Goal: Task Accomplishment & Management: Manage account settings

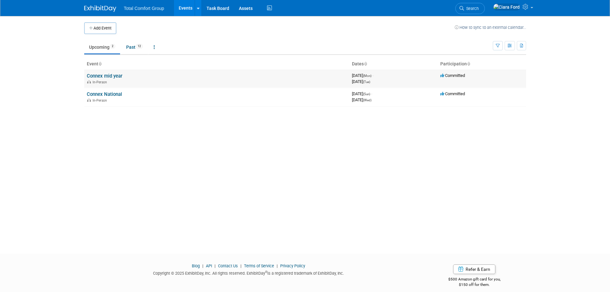
click at [112, 76] on link "Connex mid year" at bounding box center [105, 76] width 36 height 6
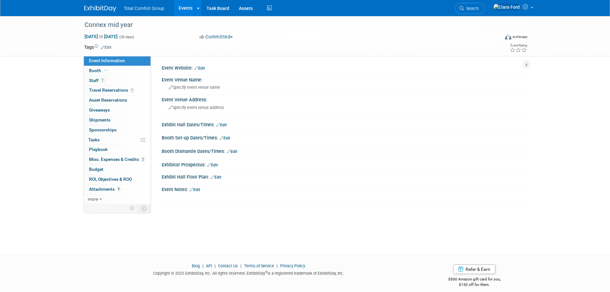
click at [209, 66] on div "Event Website: Edit" at bounding box center [344, 67] width 364 height 8
click at [204, 68] on link "Edit" at bounding box center [199, 68] width 11 height 4
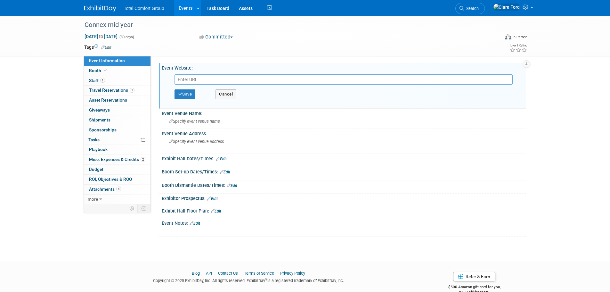
paste input "https://www.midyearconnexfm.com/schedule"
type input "https://www.midyearconnexfm.com/schedule"
click at [185, 95] on button "Save" at bounding box center [184, 94] width 21 height 10
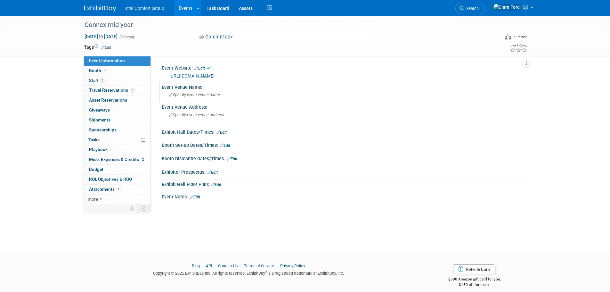
click at [190, 93] on span "Specify event venue name" at bounding box center [194, 94] width 51 height 5
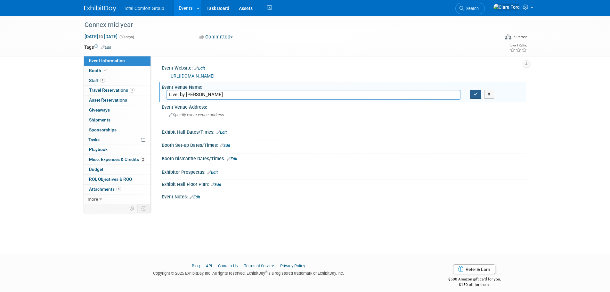
type input "Live! by Loews"
click at [476, 94] on icon "button" at bounding box center [476, 94] width 4 height 4
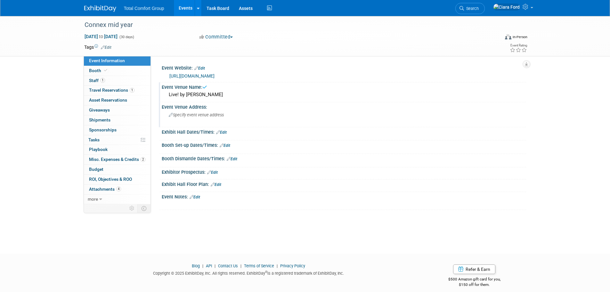
click at [174, 113] on span "Specify event venue address" at bounding box center [196, 114] width 55 height 5
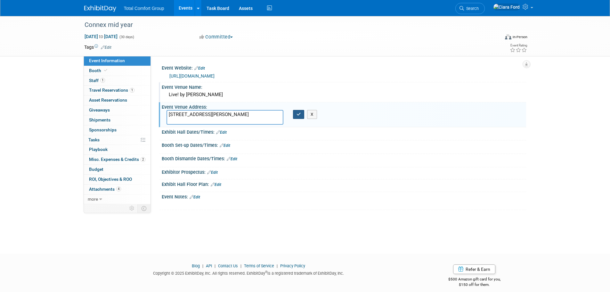
type textarea "1600 E Randol Mill Rd, Arlington, TX 76011"
click at [298, 115] on icon "button" at bounding box center [298, 114] width 4 height 4
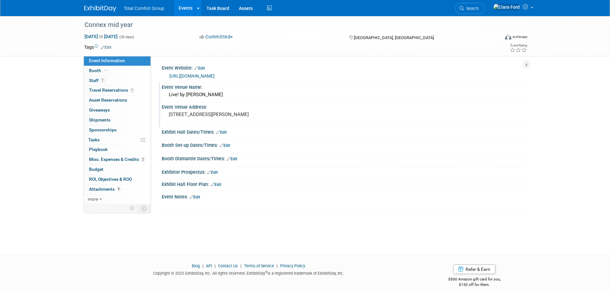
click at [226, 132] on link "Edit" at bounding box center [221, 132] width 11 height 4
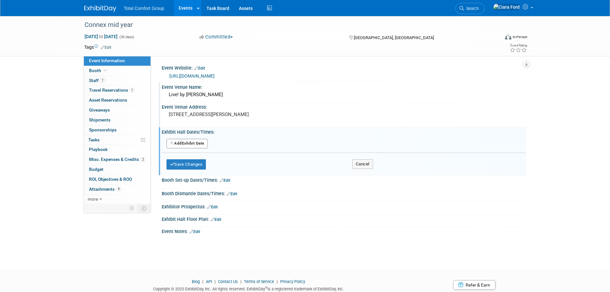
click at [200, 138] on div "Add Another Exhibit Date" at bounding box center [344, 144] width 364 height 12
click at [202, 141] on button "Add Another Exhibit Date" at bounding box center [186, 144] width 41 height 10
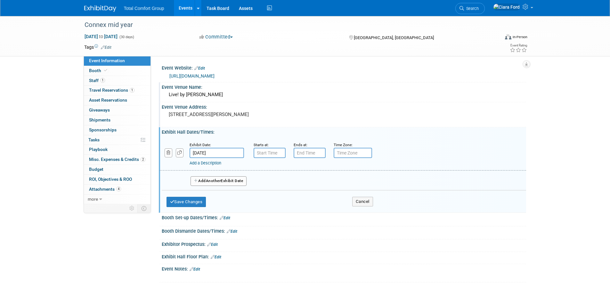
click at [213, 151] on input "Sep 1, 2025" at bounding box center [217, 153] width 54 height 10
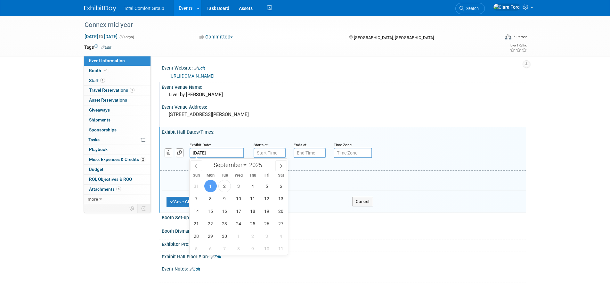
drag, startPoint x: 277, startPoint y: 165, endPoint x: 262, endPoint y: 175, distance: 18.5
click at [278, 165] on span at bounding box center [281, 165] width 12 height 11
select select "9"
click at [209, 240] on span "27" at bounding box center [210, 236] width 12 height 12
type input "Oct 27, 2025"
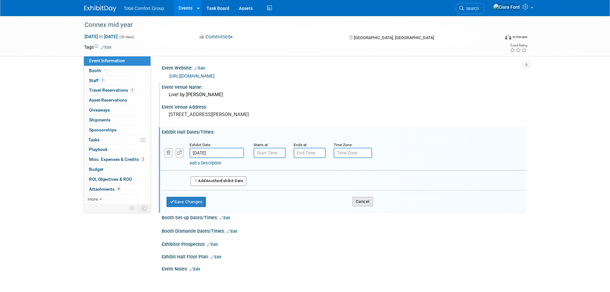
click at [367, 200] on button "Cancel" at bounding box center [362, 202] width 21 height 10
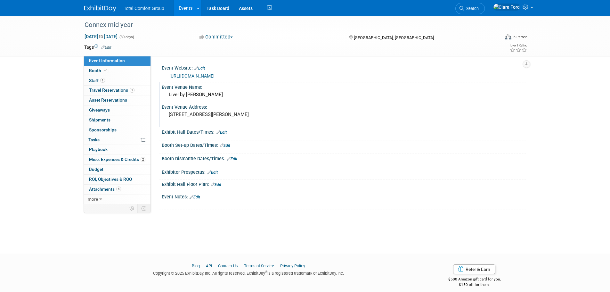
click at [199, 194] on div "Event Notes: Edit" at bounding box center [344, 196] width 364 height 8
click at [199, 196] on link "Edit" at bounding box center [195, 197] width 11 height 4
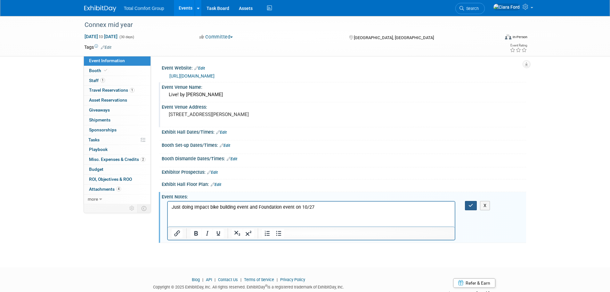
drag, startPoint x: 474, startPoint y: 203, endPoint x: 459, endPoint y: 204, distance: 15.1
click at [474, 204] on button "button" at bounding box center [471, 205] width 12 height 9
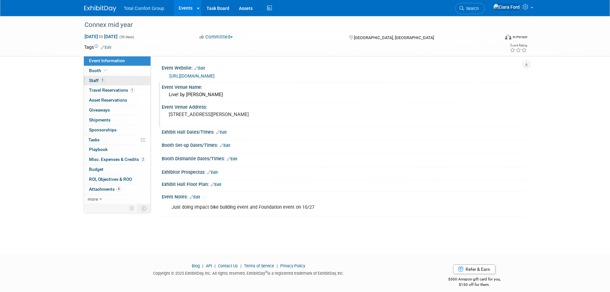
click at [95, 77] on link "1 Staff 1" at bounding box center [117, 81] width 67 height 10
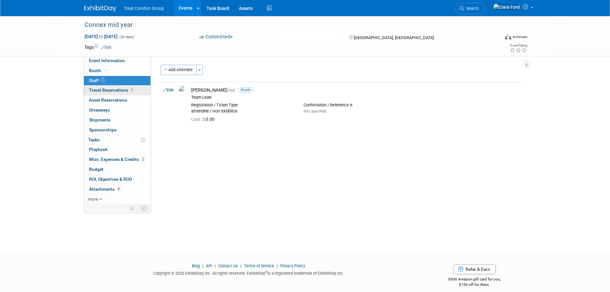
click at [100, 91] on span "Travel Reservations 1" at bounding box center [111, 89] width 45 height 5
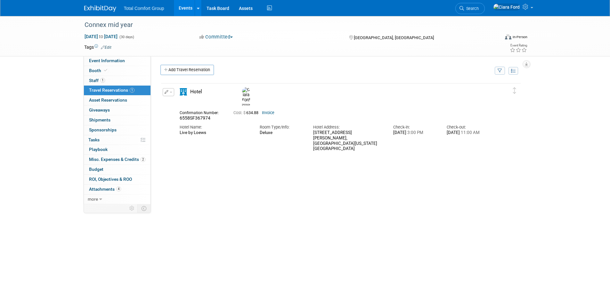
click at [171, 95] on button "button" at bounding box center [169, 92] width 12 height 8
drag, startPoint x: 179, startPoint y: 60, endPoint x: 179, endPoint y: 67, distance: 6.7
click at [179, 63] on div "Event Website: Edit https://www.midyearconnexfm.com/schedule https://www.midyea…" at bounding box center [338, 130] width 375 height 148
click at [179, 68] on link "Add Travel Reservation" at bounding box center [186, 70] width 53 height 10
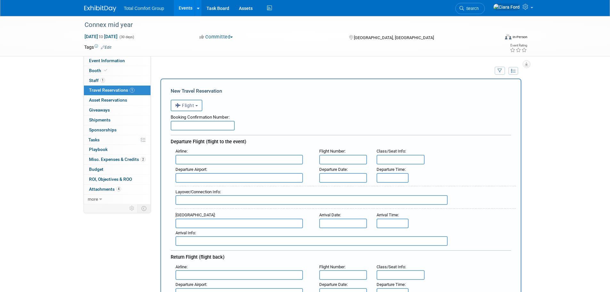
click at [199, 121] on div "Booking Confirmation Number:" at bounding box center [341, 116] width 340 height 10
click at [200, 123] on input "text" at bounding box center [203, 126] width 64 height 10
paste input "LVXVEH"
type input "LVXVEH"
click at [194, 164] on input "text" at bounding box center [238, 160] width 127 height 10
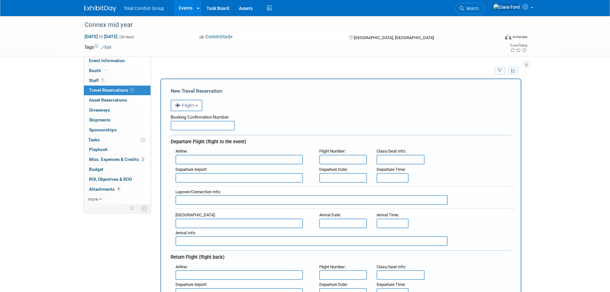
click span "Unit ed Airlines (UAL)"
type input "United Airlines (UAL)"
click at [346, 160] on input "text" at bounding box center [343, 160] width 48 height 10
click at [360, 154] on div "Flight Number :" at bounding box center [343, 151] width 48 height 7
click at [354, 163] on input "text" at bounding box center [343, 160] width 48 height 10
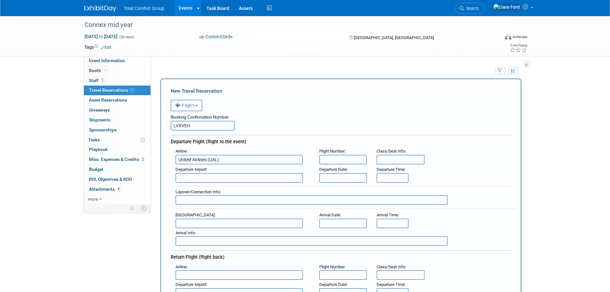
paste input "UA674"
type input "UA674"
click at [401, 161] on input "text" at bounding box center [401, 160] width 48 height 10
click at [396, 158] on input "econoomy" at bounding box center [401, 160] width 48 height 10
click at [434, 170] on div "Departure Airport : Departure Date : Departure Time :" at bounding box center [343, 174] width 345 height 18
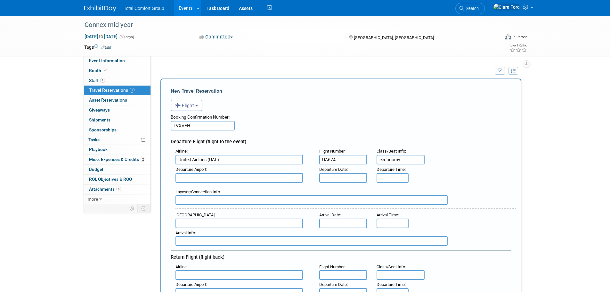
click at [393, 161] on input "econoomy" at bounding box center [401, 160] width 48 height 10
type input "economy"
click at [296, 173] on div "Departure Airport :" at bounding box center [242, 169] width 134 height 7
click at [276, 177] on input "text" at bounding box center [238, 178] width 127 height 10
click at [230, 187] on span "EWR - Newa rk Liberty International Airport" at bounding box center [242, 188] width 133 height 10
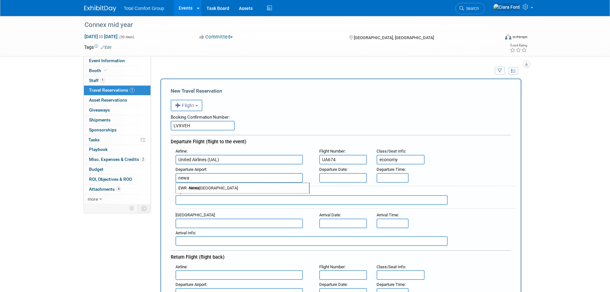
type input "EWR - Newark Liberty International Airport"
click at [349, 175] on input "text" at bounding box center [343, 178] width 48 height 10
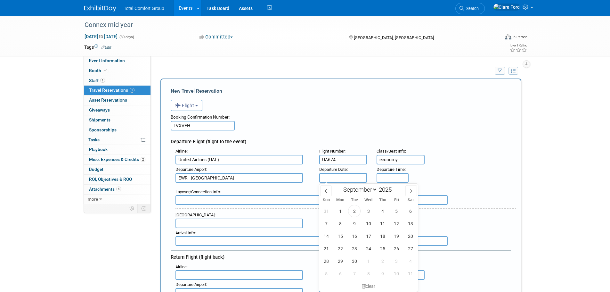
click at [405, 189] on div "January February March April May June July August September October November De…" at bounding box center [368, 188] width 74 height 11
click at [417, 190] on span at bounding box center [411, 190] width 12 height 11
select select "9"
click at [325, 261] on span "26" at bounding box center [326, 261] width 12 height 12
type input "Oct 26, 2025"
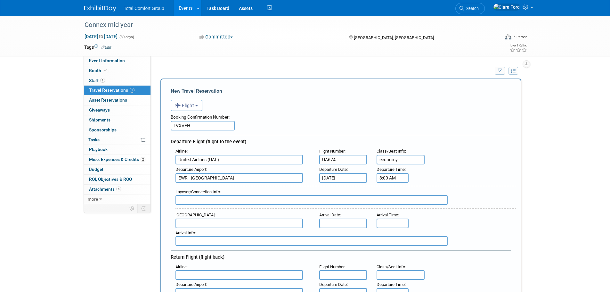
click at [385, 180] on input "8:00 AM" at bounding box center [393, 178] width 32 height 10
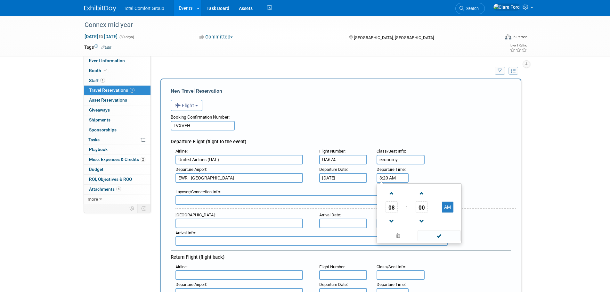
type input "3:250 AM"
type input "3:25 PM"
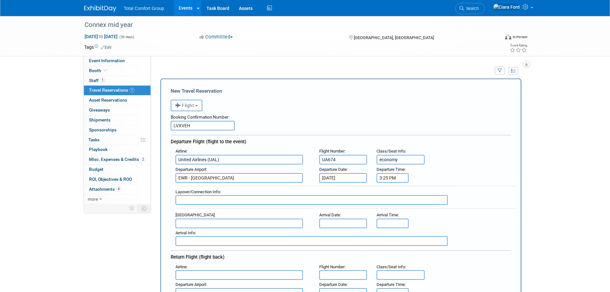
click at [210, 220] on input "text" at bounding box center [238, 223] width 127 height 10
click at [203, 233] on span "DFW - Dallas Fort Worth International Airport" at bounding box center [242, 233] width 133 height 10
type input "DFW - Dallas Fort Worth International Airport"
click at [335, 218] on div "Arrival Date :" at bounding box center [343, 214] width 48 height 7
click at [336, 221] on input "text" at bounding box center [343, 223] width 48 height 10
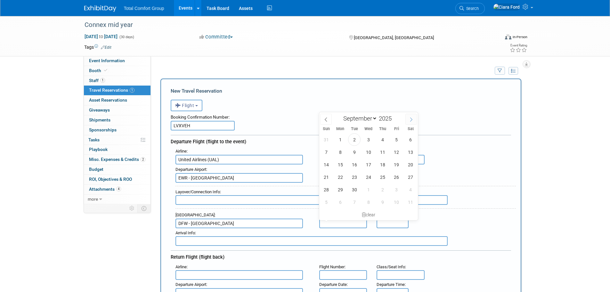
click at [409, 117] on icon at bounding box center [411, 119] width 4 height 4
select select "9"
click at [330, 188] on span "26" at bounding box center [326, 189] width 12 height 12
type input "Oct 26, 2025"
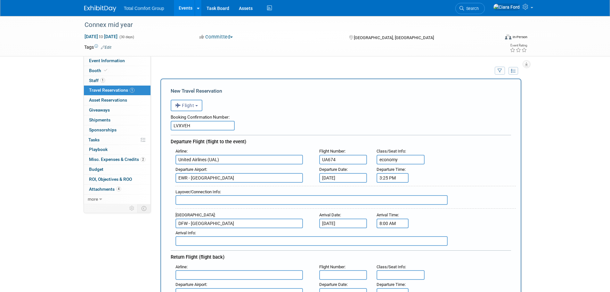
click at [385, 221] on input "8:00 AM" at bounding box center [393, 223] width 32 height 10
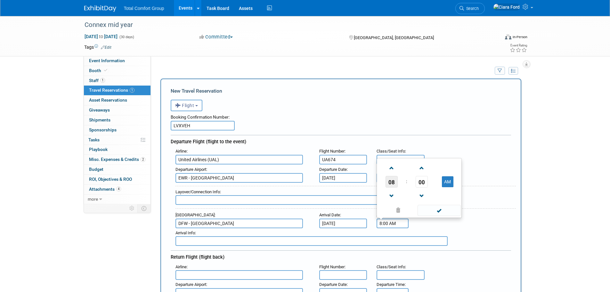
click at [396, 181] on span "08" at bounding box center [391, 182] width 12 height 12
click at [429, 177] on td "06" at bounding box center [429, 177] width 20 height 17
click at [425, 186] on span "00" at bounding box center [422, 182] width 12 height 12
drag, startPoint x: 444, startPoint y: 177, endPoint x: 426, endPoint y: 185, distance: 20.2
click at [444, 177] on td "35" at bounding box center [450, 177] width 20 height 17
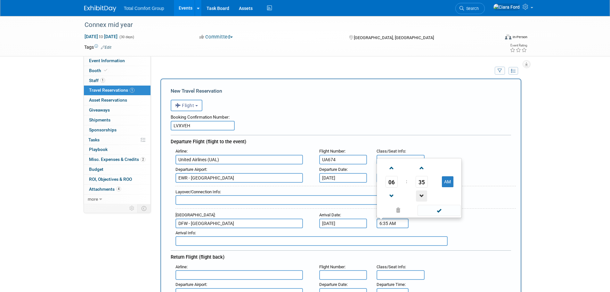
click at [416, 193] on span at bounding box center [421, 195] width 11 height 11
click at [446, 180] on button "AM" at bounding box center [448, 181] width 12 height 11
type input "6:34 PM"
click at [443, 210] on span at bounding box center [438, 210] width 43 height 11
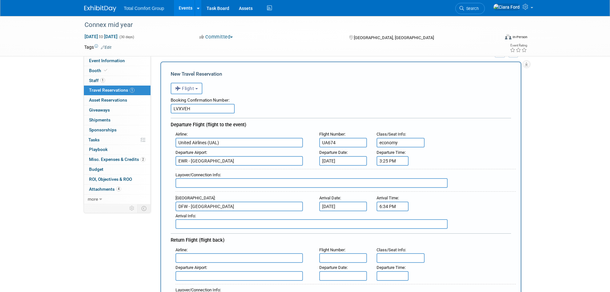
scroll to position [20, 0]
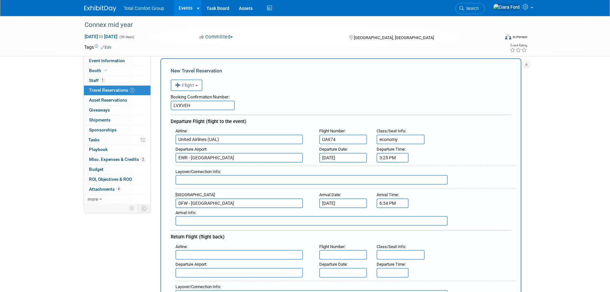
click at [238, 255] on input "text" at bounding box center [238, 255] width 127 height 10
drag, startPoint x: 237, startPoint y: 275, endPoint x: 259, endPoint y: 264, distance: 24.6
click at [237, 275] on span "Unit ed Airlines (UAL)" at bounding box center [242, 276] width 133 height 10
type input "United Airlines (UAL)"
click at [342, 253] on input "text" at bounding box center [343, 255] width 48 height 10
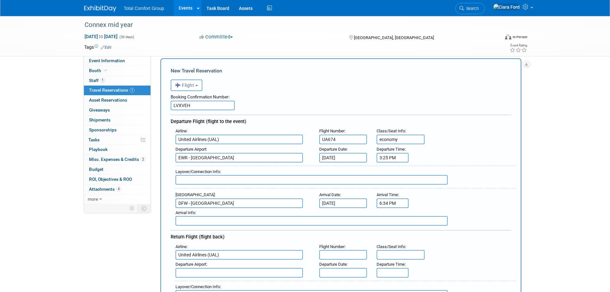
paste input "UA1407"
type input "UA1407"
click at [408, 252] on input "text" at bounding box center [401, 255] width 48 height 10
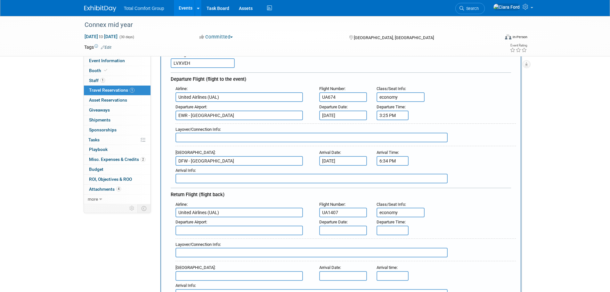
scroll to position [148, 0]
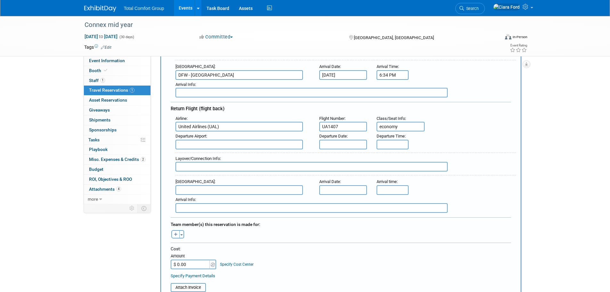
type input "economy"
click at [222, 138] on div "Departure Airport :" at bounding box center [242, 136] width 134 height 7
click at [220, 144] on input "text" at bounding box center [238, 145] width 127 height 10
click at [217, 153] on span "DFW - Dallas Fort Worth International Airport" at bounding box center [242, 155] width 133 height 10
type input "DFW - Dallas Fort Worth International Airport"
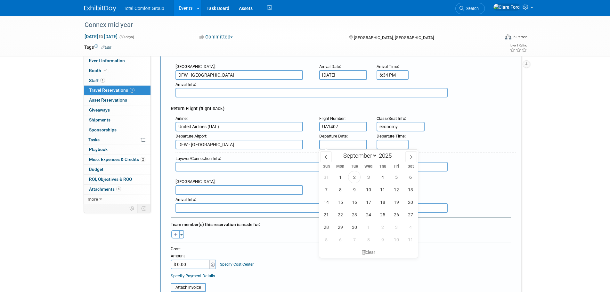
click at [344, 146] on input "text" at bounding box center [343, 145] width 48 height 10
click at [413, 157] on icon at bounding box center [411, 157] width 4 height 4
select select "9"
click at [356, 225] on span "28" at bounding box center [354, 227] width 12 height 12
type input "Oct 28, 2025"
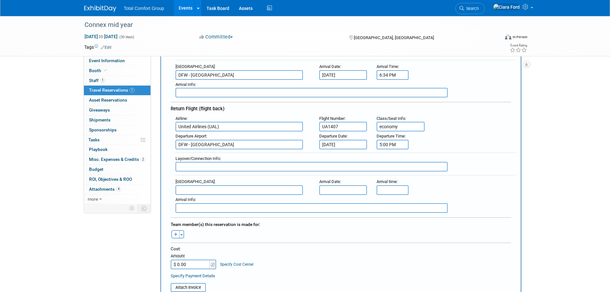
click at [393, 146] on input "5:00 PM" at bounding box center [393, 145] width 32 height 10
click at [399, 170] on td "05" at bounding box center [391, 174] width 27 height 12
click at [393, 173] on span "05" at bounding box center [391, 174] width 12 height 12
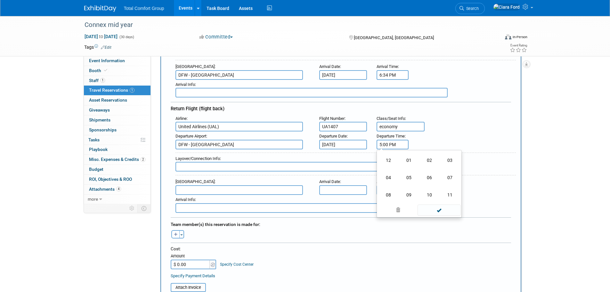
click at [449, 190] on td "11" at bounding box center [450, 194] width 20 height 17
click at [417, 174] on span "00" at bounding box center [422, 174] width 12 height 12
click at [450, 176] on td "35" at bounding box center [450, 177] width 20 height 17
click at [423, 159] on span at bounding box center [421, 159] width 11 height 11
click at [446, 171] on button "PM" at bounding box center [448, 173] width 12 height 11
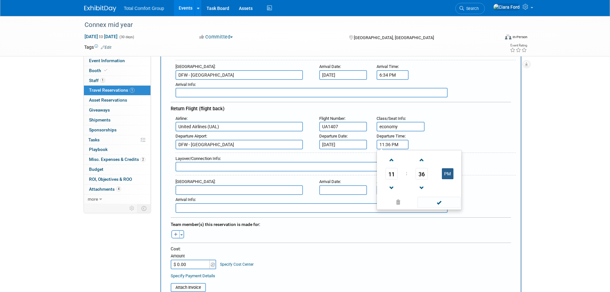
type input "11:36 AM"
drag, startPoint x: 438, startPoint y: 199, endPoint x: 437, endPoint y: 202, distance: 3.9
click at [437, 202] on span at bounding box center [438, 202] width 43 height 11
click at [196, 190] on input "text" at bounding box center [238, 190] width 127 height 10
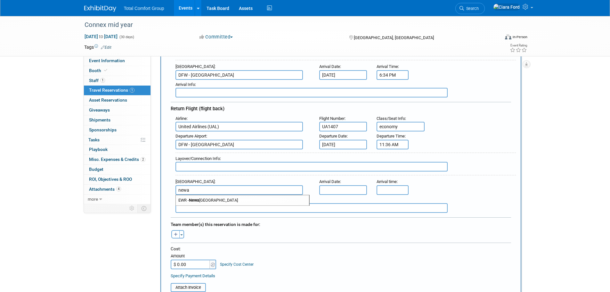
click at [213, 200] on span "EWR - Newa rk Liberty International Airport" at bounding box center [242, 200] width 133 height 10
type input "EWR - Newark Liberty International Airport"
click at [349, 188] on input "text" at bounding box center [343, 190] width 48 height 10
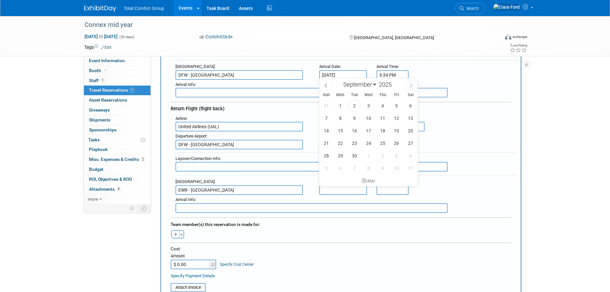
click at [405, 86] on span at bounding box center [411, 85] width 12 height 11
select select "9"
click at [357, 153] on span "28" at bounding box center [354, 155] width 12 height 12
type input "Oct 28, 2025"
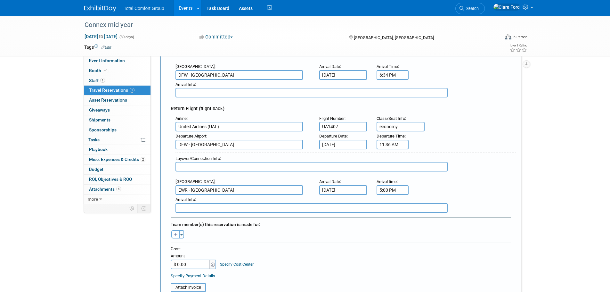
click at [386, 191] on input "5:00 PM" at bounding box center [393, 190] width 32 height 10
click at [394, 218] on span "05" at bounding box center [391, 219] width 12 height 12
click at [389, 223] on td "04" at bounding box center [388, 222] width 20 height 17
type input "4:00 PM"
click at [434, 245] on span at bounding box center [438, 247] width 43 height 11
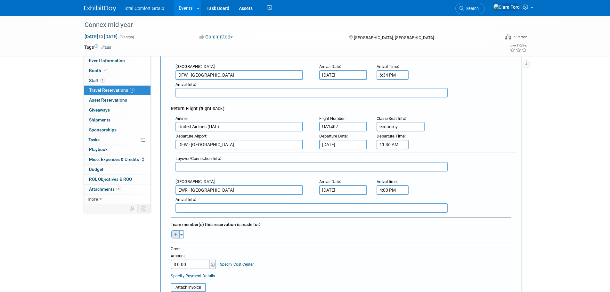
drag, startPoint x: 171, startPoint y: 234, endPoint x: 176, endPoint y: 232, distance: 5.7
click at [171, 234] on div "Toggle Dropdown Select Anyone Tag a user or a resource Quick (me) -- Select -- …" at bounding box center [178, 234] width 24 height 8
click at [176, 233] on icon "button" at bounding box center [176, 234] width 4 height 4
select select
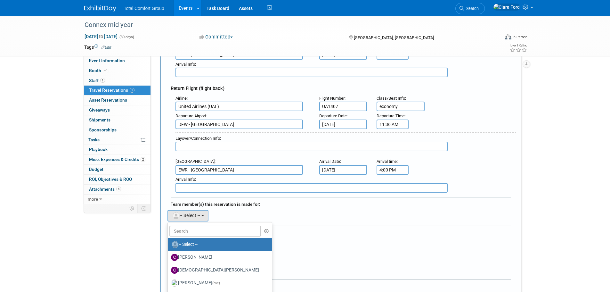
scroll to position [212, 0]
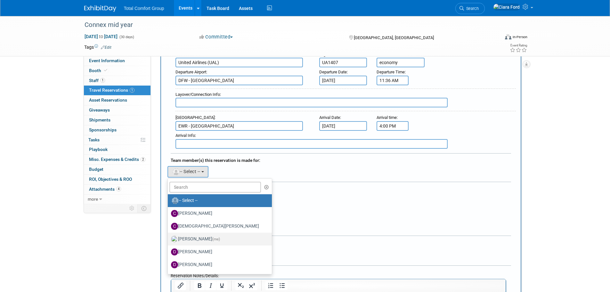
click at [202, 235] on label "Ciara Ford (me)" at bounding box center [218, 239] width 94 height 10
click at [169, 236] on input "Ciara Ford (me)" at bounding box center [167, 238] width 4 height 4
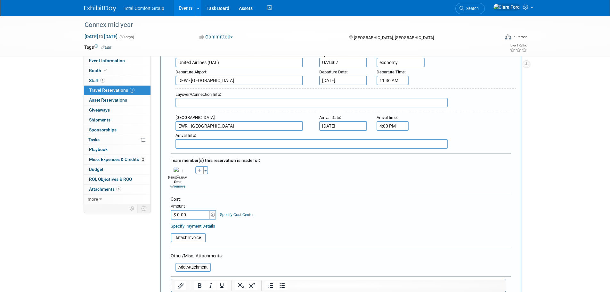
click at [197, 211] on input "$ 0.00" at bounding box center [191, 215] width 40 height 10
type input "$ 458.97"
drag, startPoint x: 187, startPoint y: 227, endPoint x: 187, endPoint y: 231, distance: 4.2
click at [187, 228] on td "Attach Invoice" at bounding box center [188, 234] width 35 height 15
click at [187, 234] on input "file" at bounding box center [167, 238] width 76 height 8
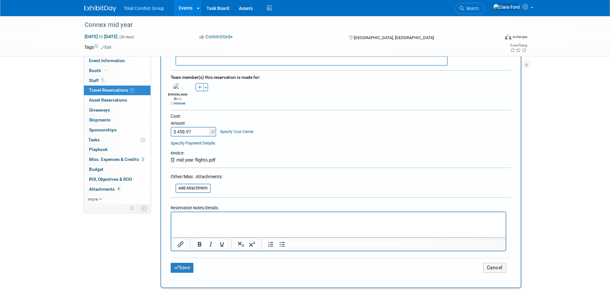
scroll to position [340, 0]
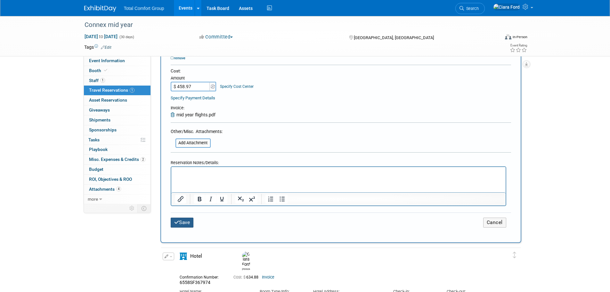
click at [184, 217] on button "Save" at bounding box center [182, 222] width 23 height 10
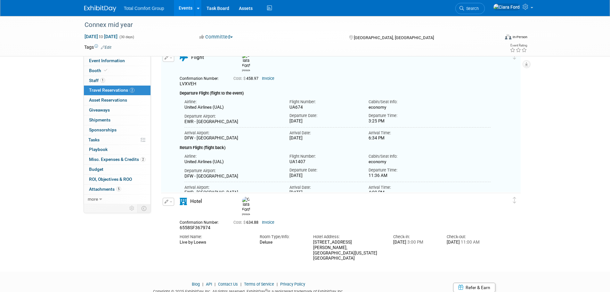
scroll to position [0, 0]
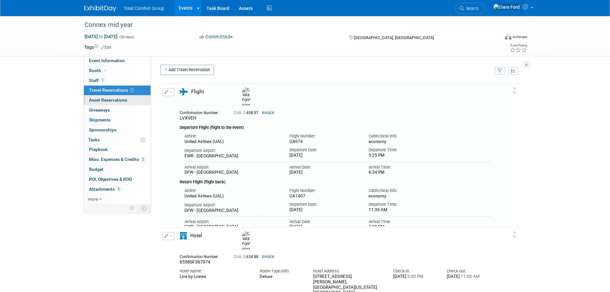
click at [111, 102] on span "Asset Reservations 0" at bounding box center [108, 99] width 38 height 5
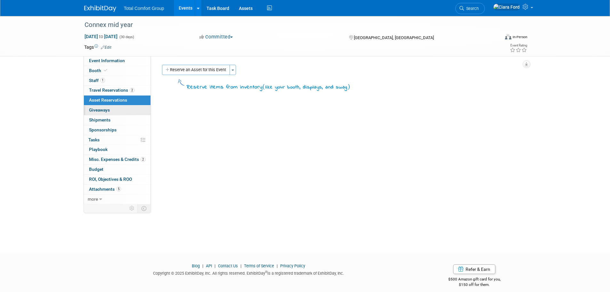
click at [109, 109] on span "Giveaways 0" at bounding box center [99, 109] width 21 height 5
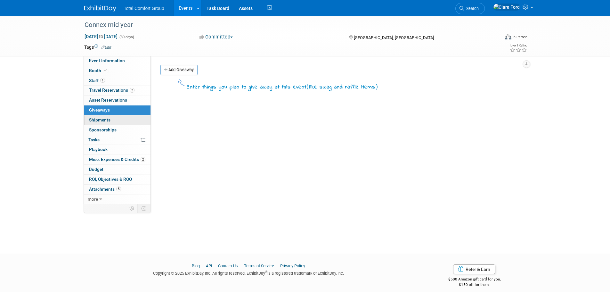
click at [108, 117] on span "Shipments 0" at bounding box center [99, 119] width 21 height 5
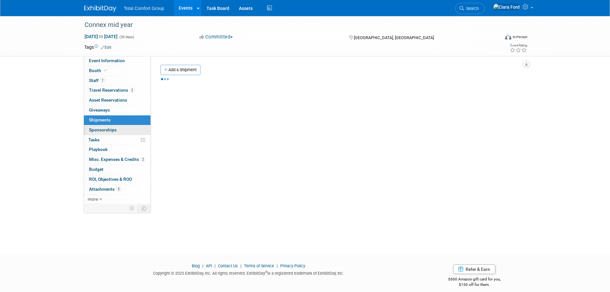
click at [108, 126] on link "0 Sponsorships 0" at bounding box center [117, 130] width 67 height 10
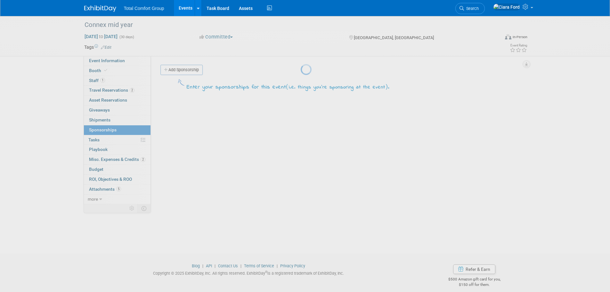
click at [110, 138] on body "Total Comfort Group Events Add Event Bulk Upload Events Shareable Event Boards …" at bounding box center [305, 146] width 610 height 292
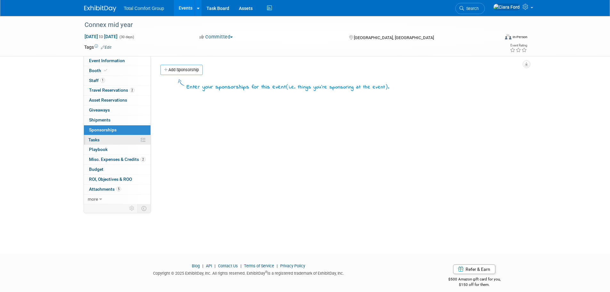
click at [94, 139] on span "Tasks 0%" at bounding box center [93, 139] width 11 height 5
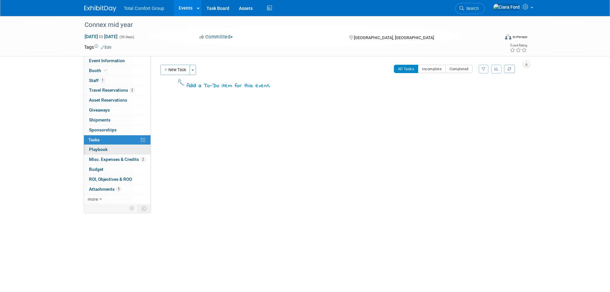
click at [96, 145] on link "0 Playbook 0" at bounding box center [117, 150] width 67 height 10
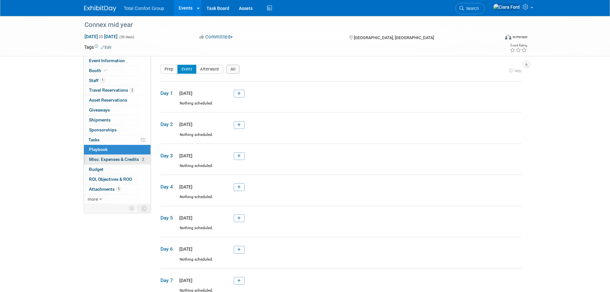
click at [97, 155] on link "2 Misc. Expenses & Credits 2" at bounding box center [117, 160] width 67 height 10
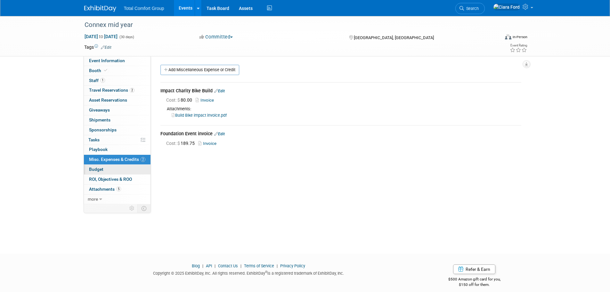
click at [115, 171] on link "Budget" at bounding box center [117, 170] width 67 height 10
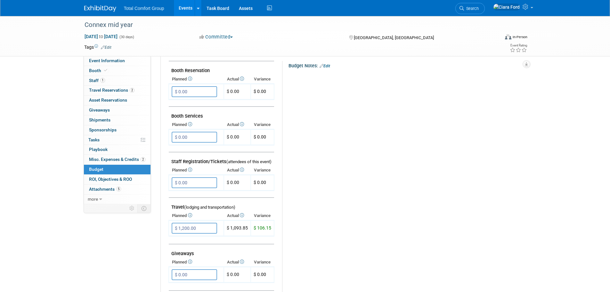
scroll to position [160, 0]
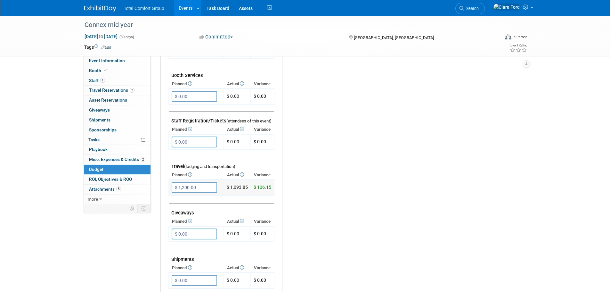
click at [213, 187] on input "$ 1,200.00" at bounding box center [194, 187] width 45 height 11
click at [184, 188] on input "$ 1,200.00" at bounding box center [194, 187] width 45 height 11
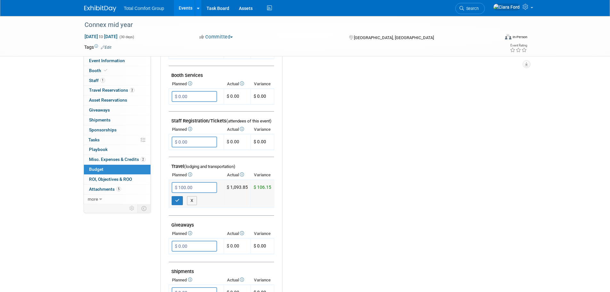
type input "$ 1,100.00"
click at [175, 198] on icon "button" at bounding box center [177, 200] width 4 height 4
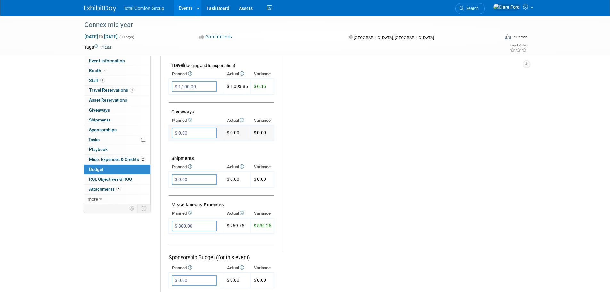
scroll to position [288, 0]
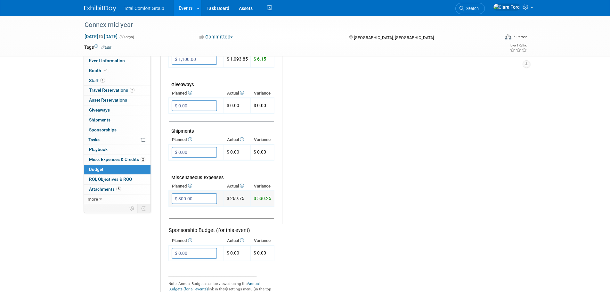
click at [209, 199] on input "$ 800.00" at bounding box center [194, 198] width 45 height 11
click at [194, 199] on input "$ 300.00" at bounding box center [195, 198] width 46 height 11
drag, startPoint x: 259, startPoint y: 200, endPoint x: 271, endPoint y: 199, distance: 11.5
click at [271, 199] on td "$ 80.25" at bounding box center [262, 199] width 23 height 16
click at [203, 199] on input "$ 350.00" at bounding box center [195, 198] width 46 height 11
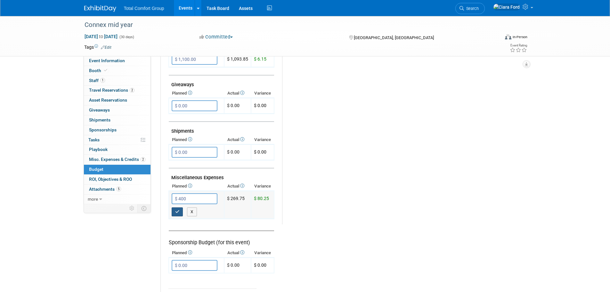
type input "$ 400.00"
click at [178, 208] on button "button" at bounding box center [178, 211] width 12 height 9
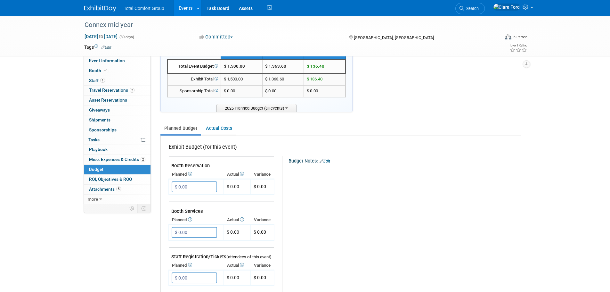
scroll to position [0, 0]
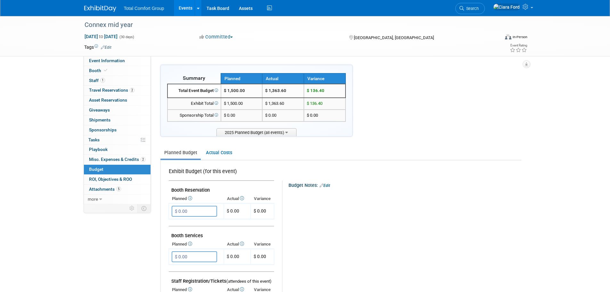
click at [104, 14] on div "Total Comfort Group Events Add Event Bulk Upload Events Shareable Event Boards …" at bounding box center [305, 8] width 442 height 16
click at [104, 8] on img at bounding box center [100, 8] width 32 height 6
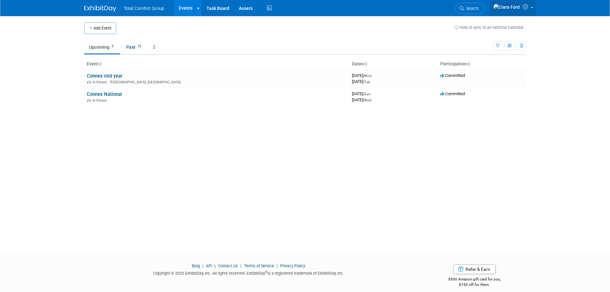
click at [523, 9] on icon at bounding box center [526, 7] width 7 height 6
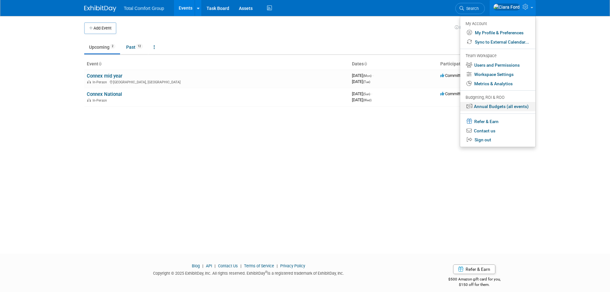
click at [488, 105] on link "Annual Budgets (all events)" at bounding box center [497, 106] width 75 height 9
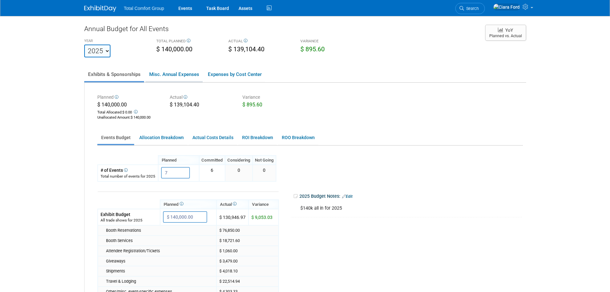
click at [180, 74] on link "Misc. Annual Expenses" at bounding box center [173, 74] width 57 height 13
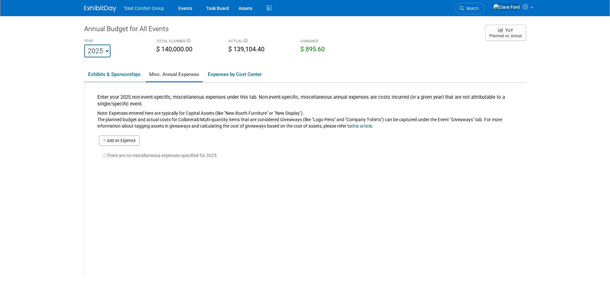
click at [121, 69] on link "Exhibits & Sponsorships" at bounding box center [114, 74] width 60 height 13
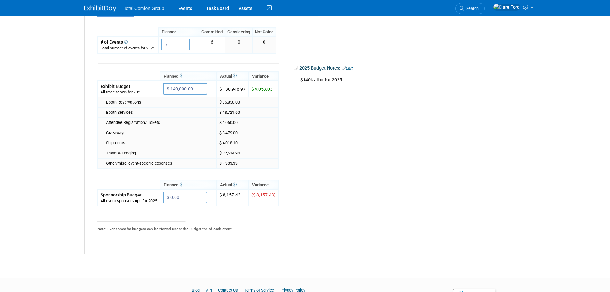
scroll to position [96, 0]
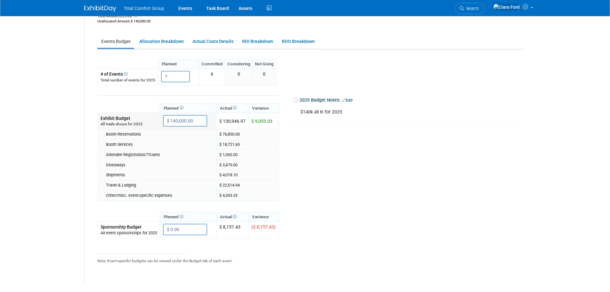
click at [263, 123] on span "$ 9,053.03" at bounding box center [261, 120] width 21 height 5
click at [162, 33] on div "Planned $ 140,000.00 Total Allocated: $ 0.00 Unallocated Amount : $ 140,000.00 …" at bounding box center [306, 136] width 442 height 299
click at [167, 43] on link "Allocation Breakdown" at bounding box center [161, 41] width 52 height 12
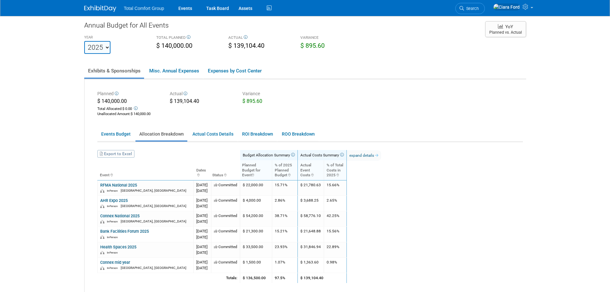
scroll to position [0, 0]
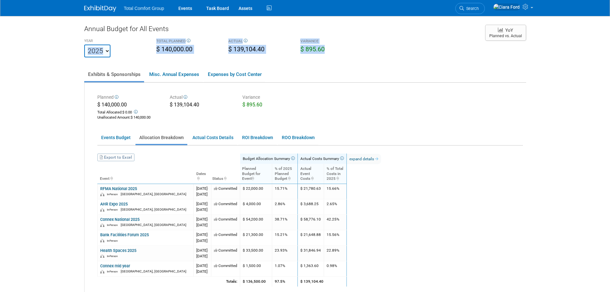
drag, startPoint x: 365, startPoint y: 56, endPoint x: 147, endPoint y: 41, distance: 218.6
click at [147, 41] on div "YEAR [DATE] 2023 2024 2025 2026 2027 2028 2029 2030 2031 TOTAL PLANNED $ 140,00…" at bounding box center [281, 47] width 404 height 20
click at [457, 79] on ul "Exhibits & Sponsorships Misc. Annual Expenses Expenses by Cost Center" at bounding box center [305, 75] width 442 height 16
click at [456, 81] on ul "Exhibits & Sponsorships Misc. Annual Expenses Expenses by Cost Center" at bounding box center [305, 75] width 442 height 16
click at [296, 46] on div "VARIANCE $ 895.60" at bounding box center [332, 46] width 72 height 18
